Goal: Task Accomplishment & Management: Complete application form

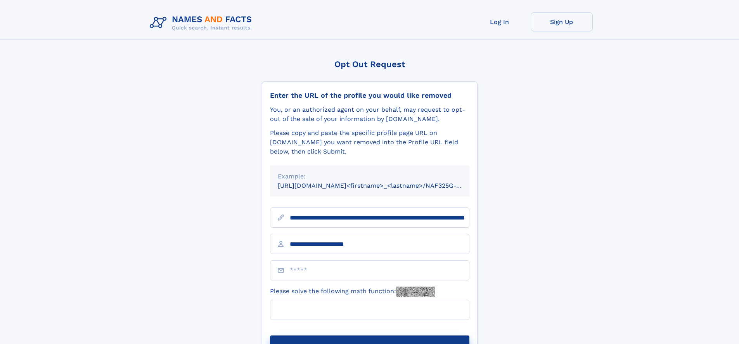
type input "**********"
type input "*"
click at [369, 335] on button "Submit Opt Out Request" at bounding box center [369, 347] width 199 height 25
